Goal: Task Accomplishment & Management: Use online tool/utility

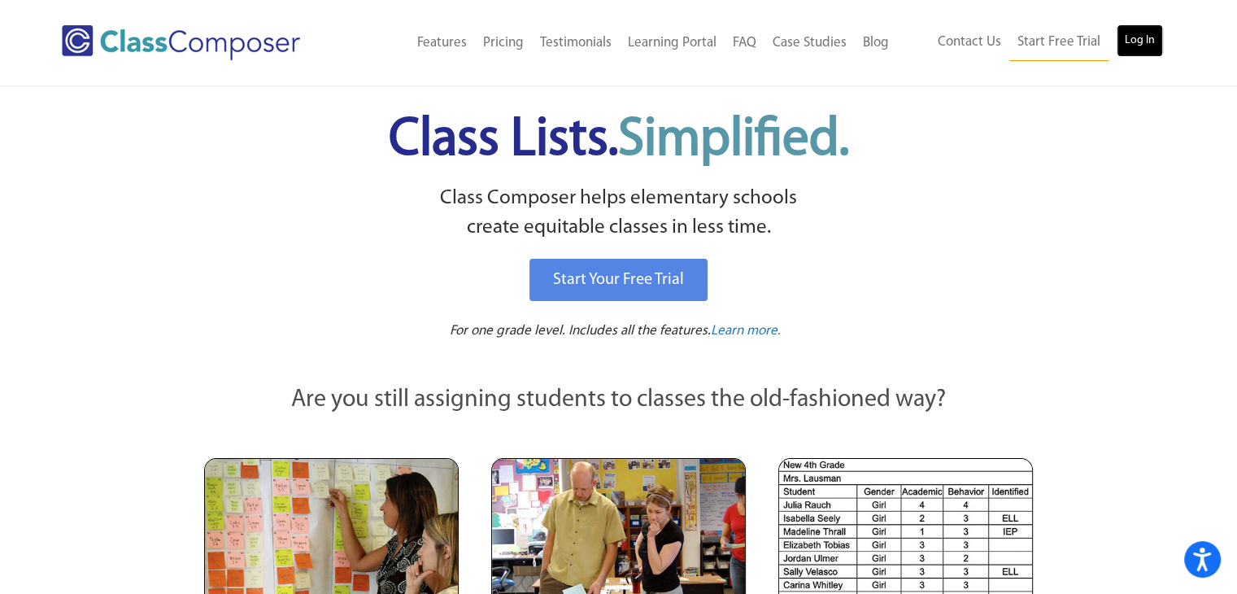
click at [1136, 45] on link "Log In" at bounding box center [1140, 40] width 46 height 33
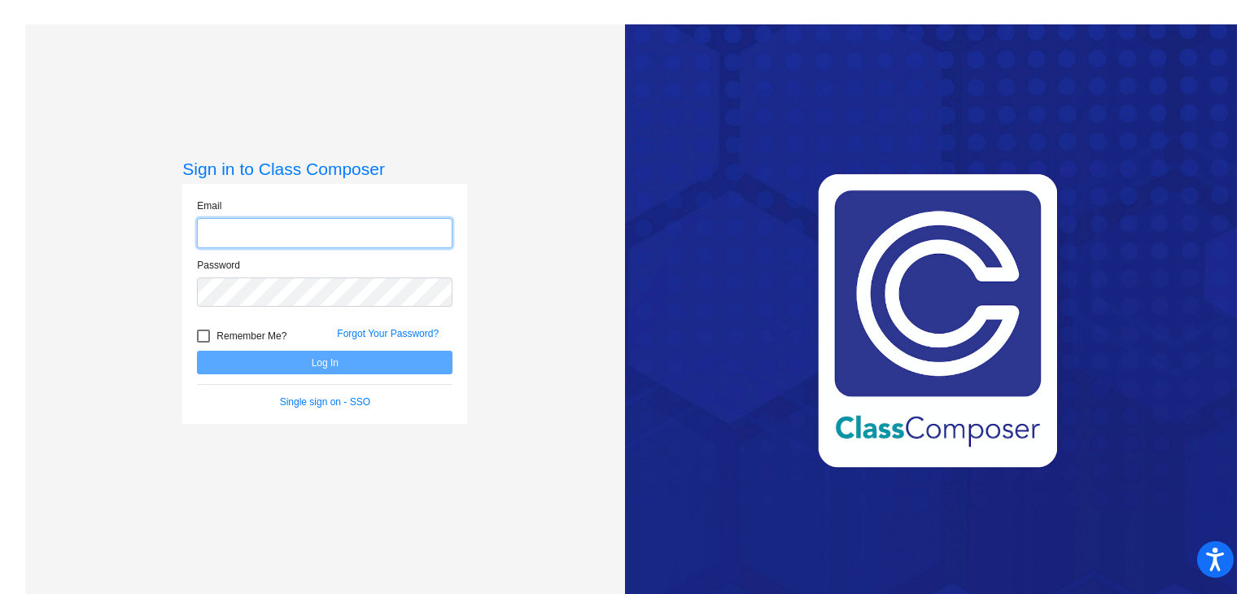
click at [345, 238] on input "email" at bounding box center [324, 233] width 255 height 30
type input "[EMAIL_ADDRESS][DOMAIN_NAME]"
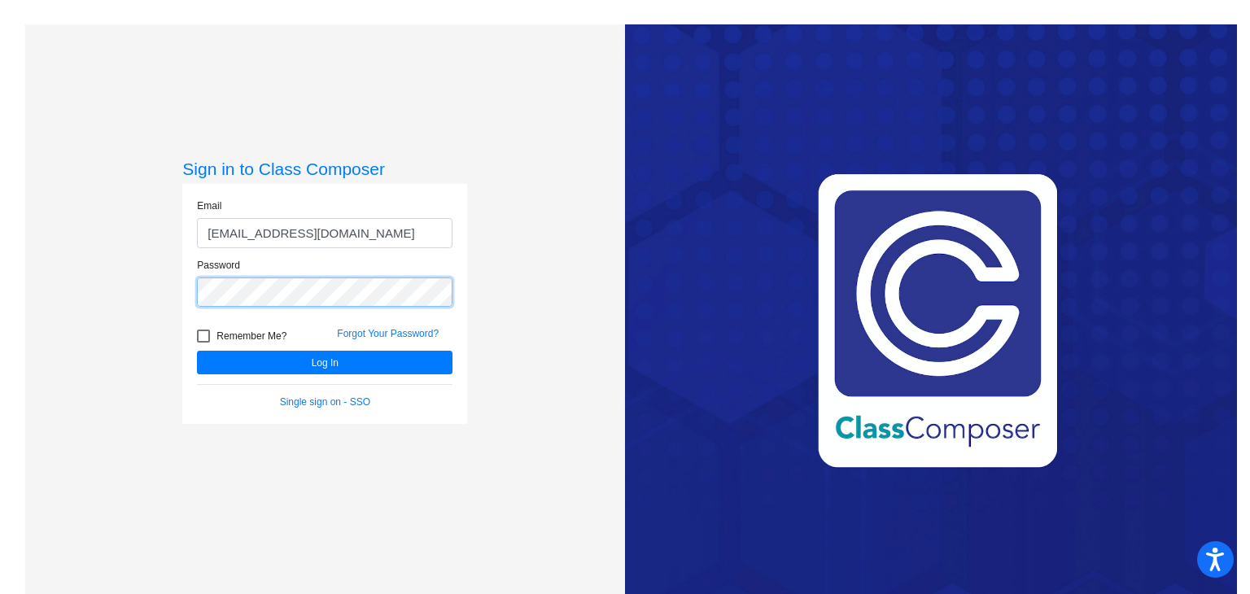
click at [197, 351] on button "Log In" at bounding box center [324, 363] width 255 height 24
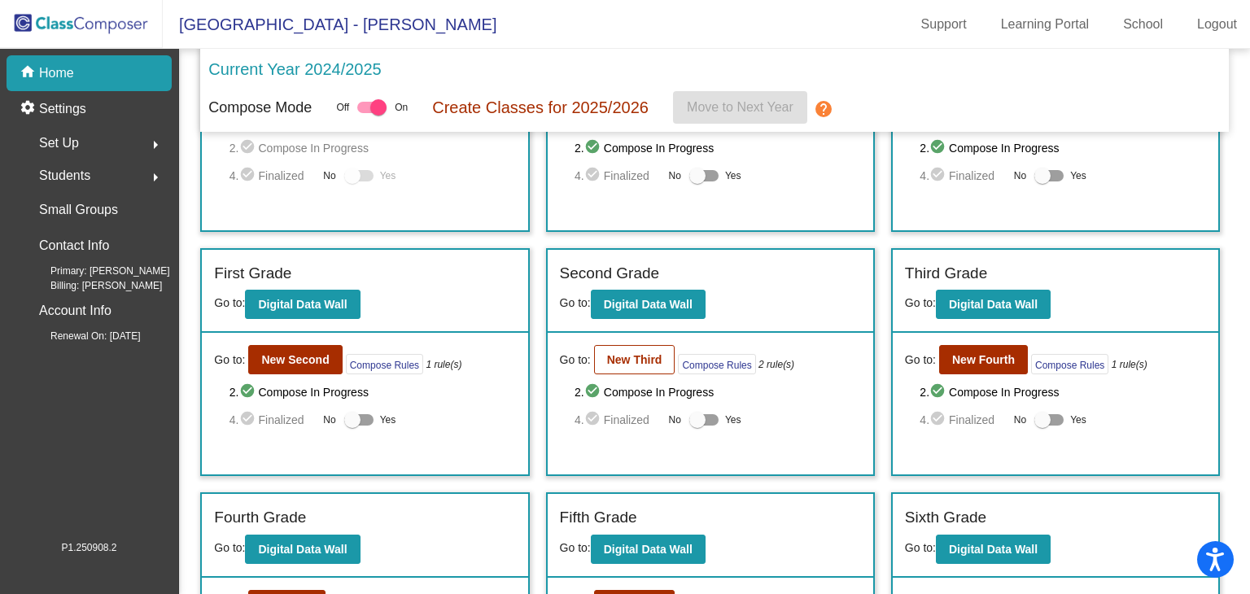
scroll to position [146, 0]
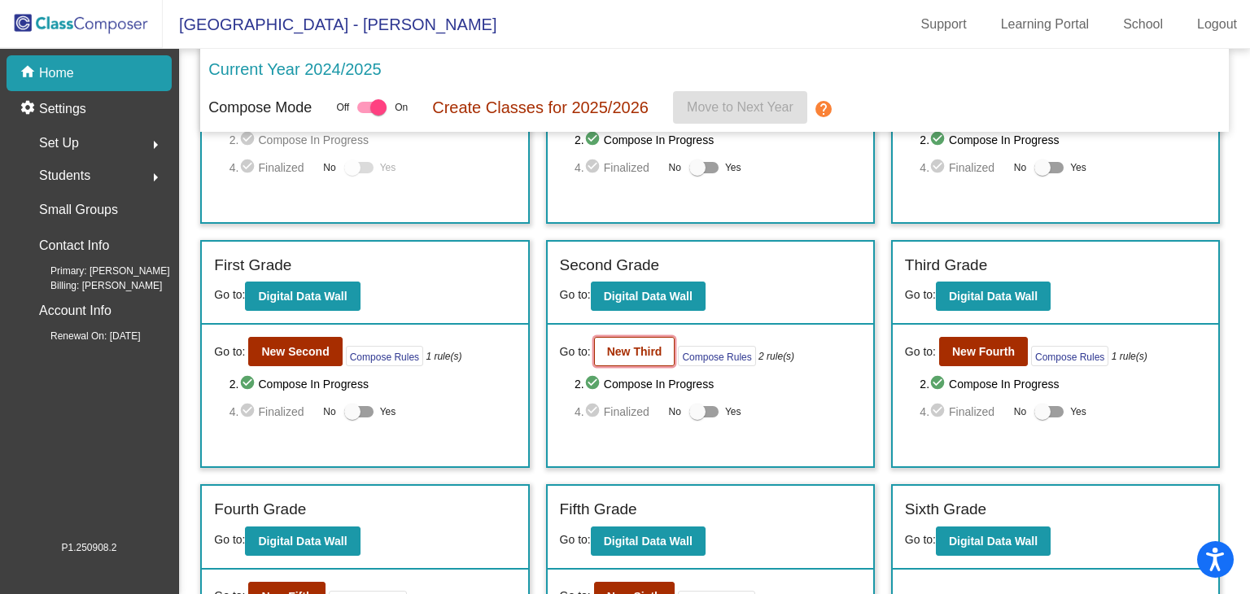
click at [642, 346] on b "New Third" at bounding box center [634, 351] width 55 height 13
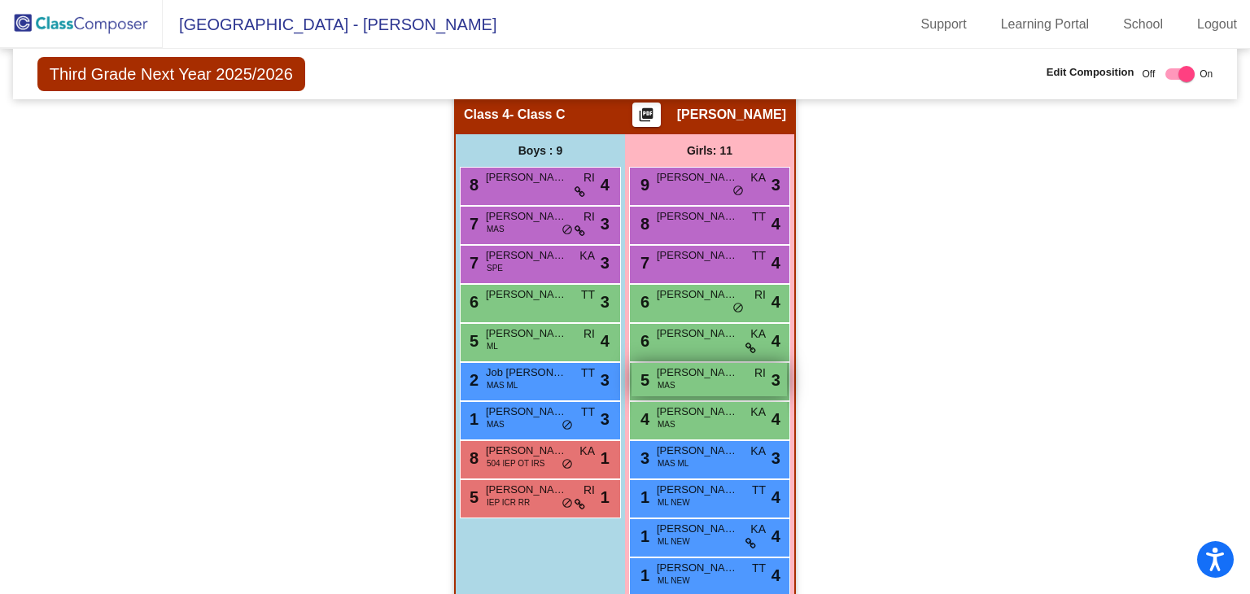
scroll to position [893, 0]
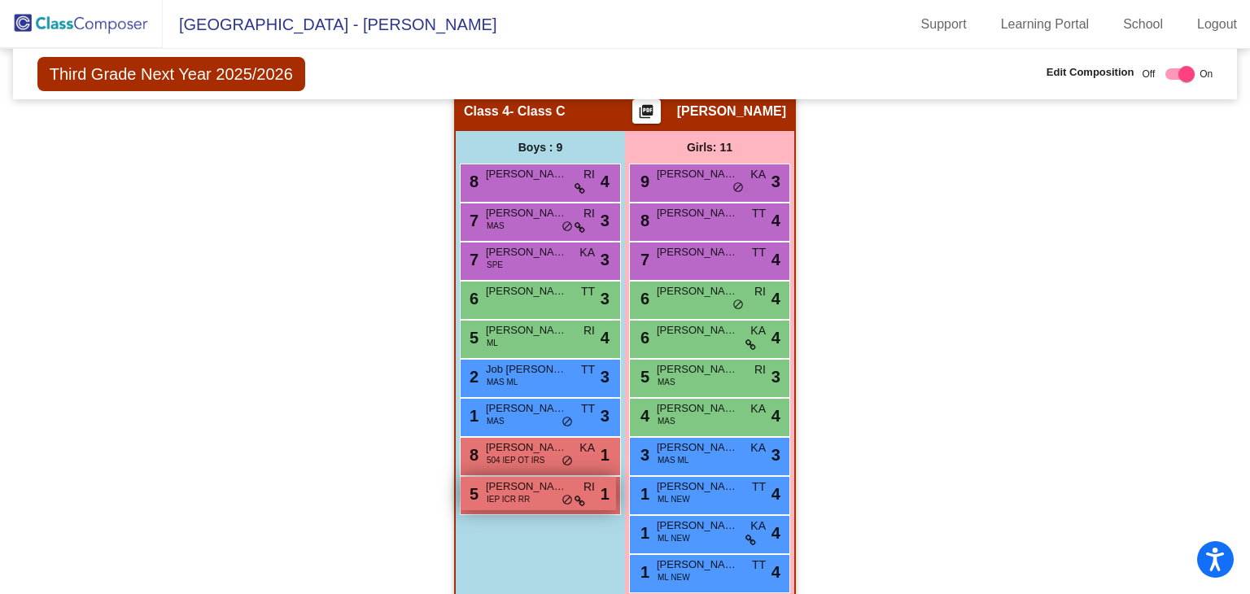
click at [524, 495] on span "IEP ICR RR" at bounding box center [508, 499] width 43 height 12
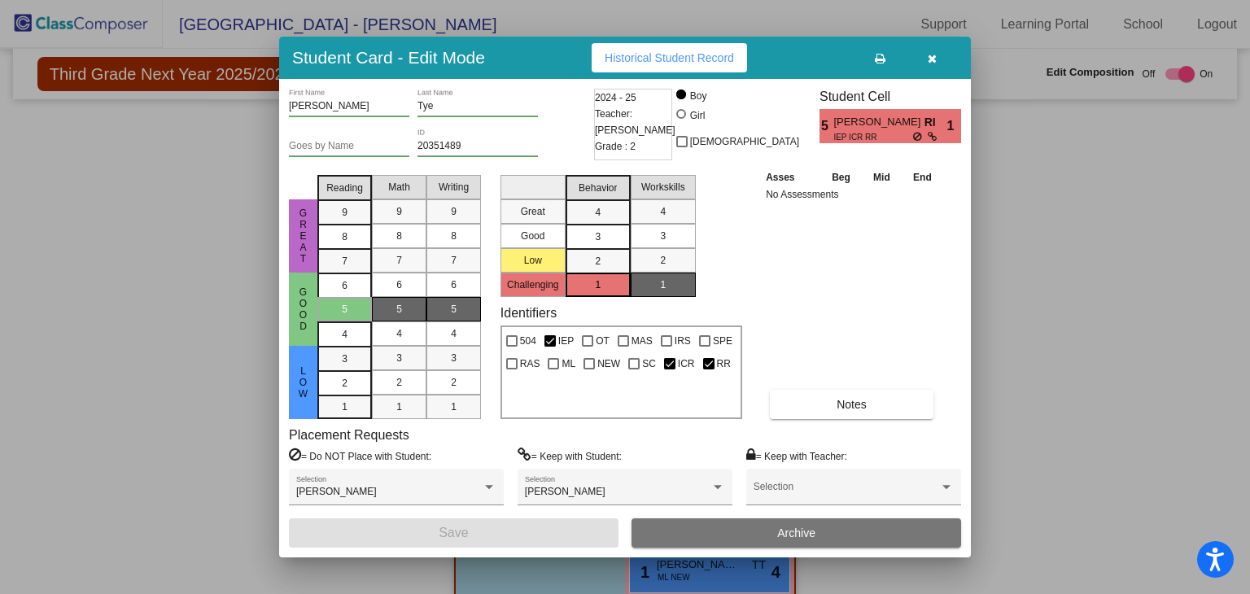
click at [936, 57] on button "button" at bounding box center [932, 57] width 52 height 29
